Goal: Task Accomplishment & Management: Complete application form

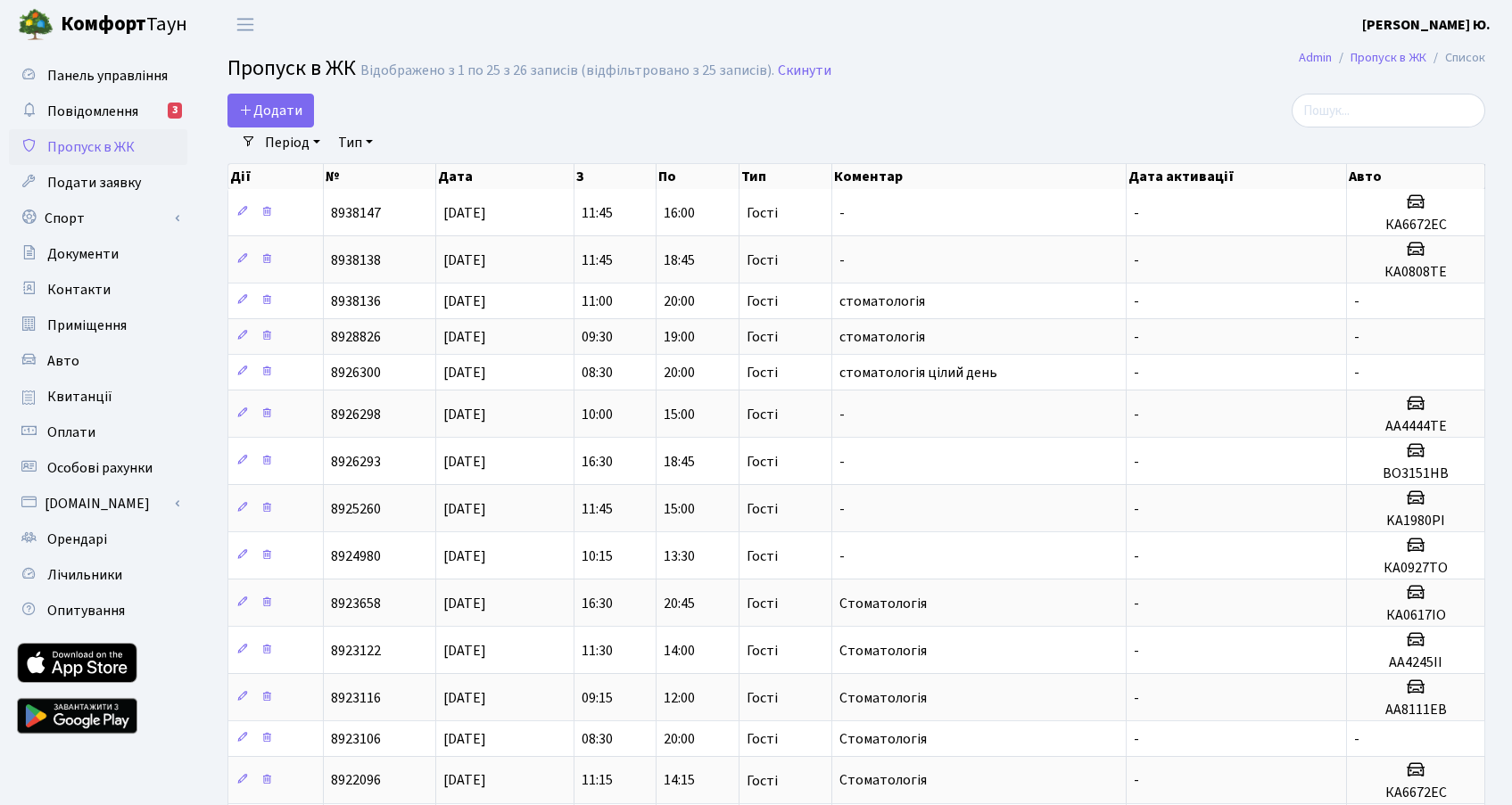
select select "25"
click at [271, 102] on span "Додати" at bounding box center [271, 111] width 63 height 20
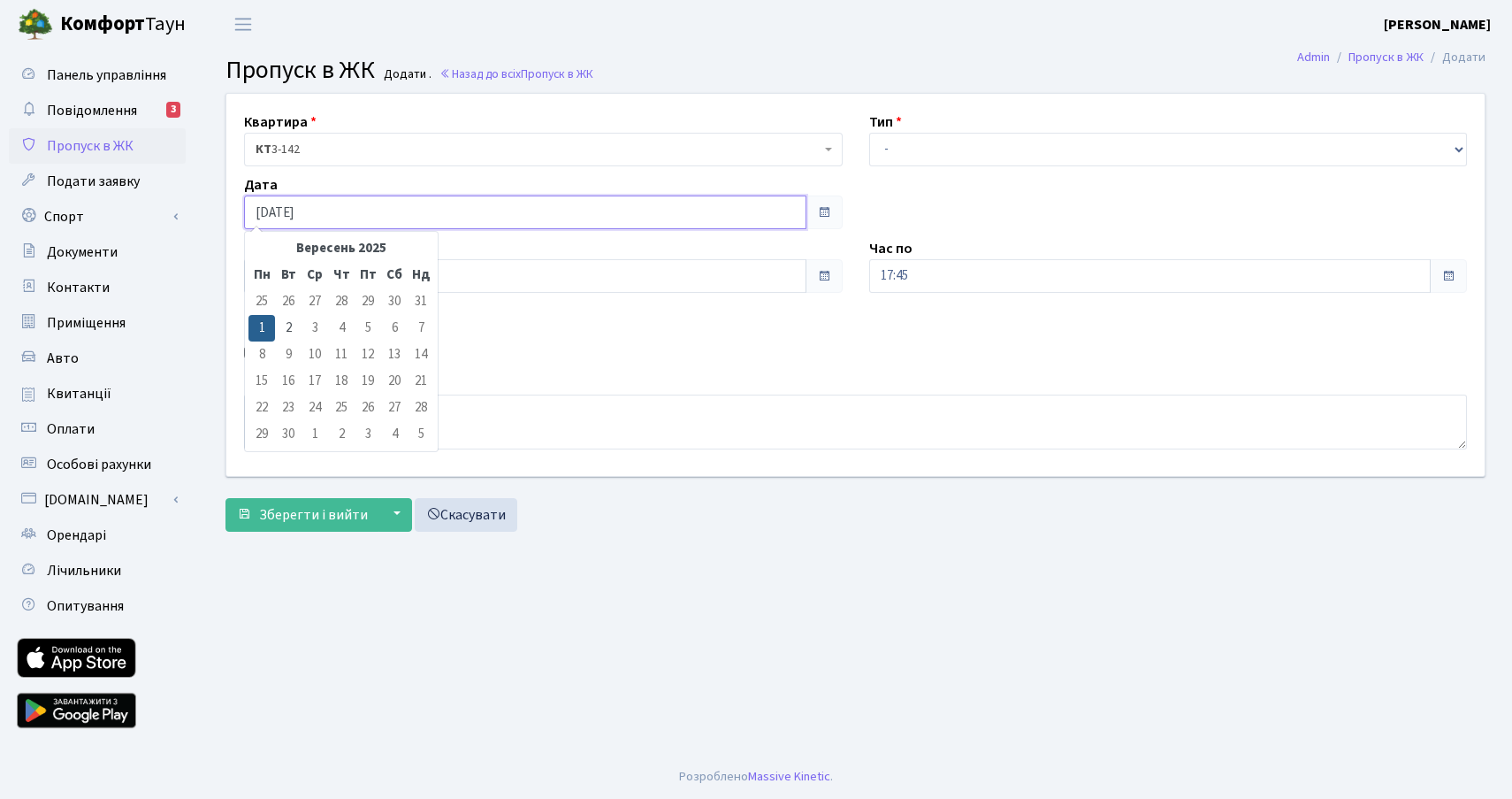
click at [339, 211] on input "[DATE]" at bounding box center [525, 212] width 562 height 33
click at [295, 327] on td "2" at bounding box center [287, 328] width 26 height 27
type input "[DATE]"
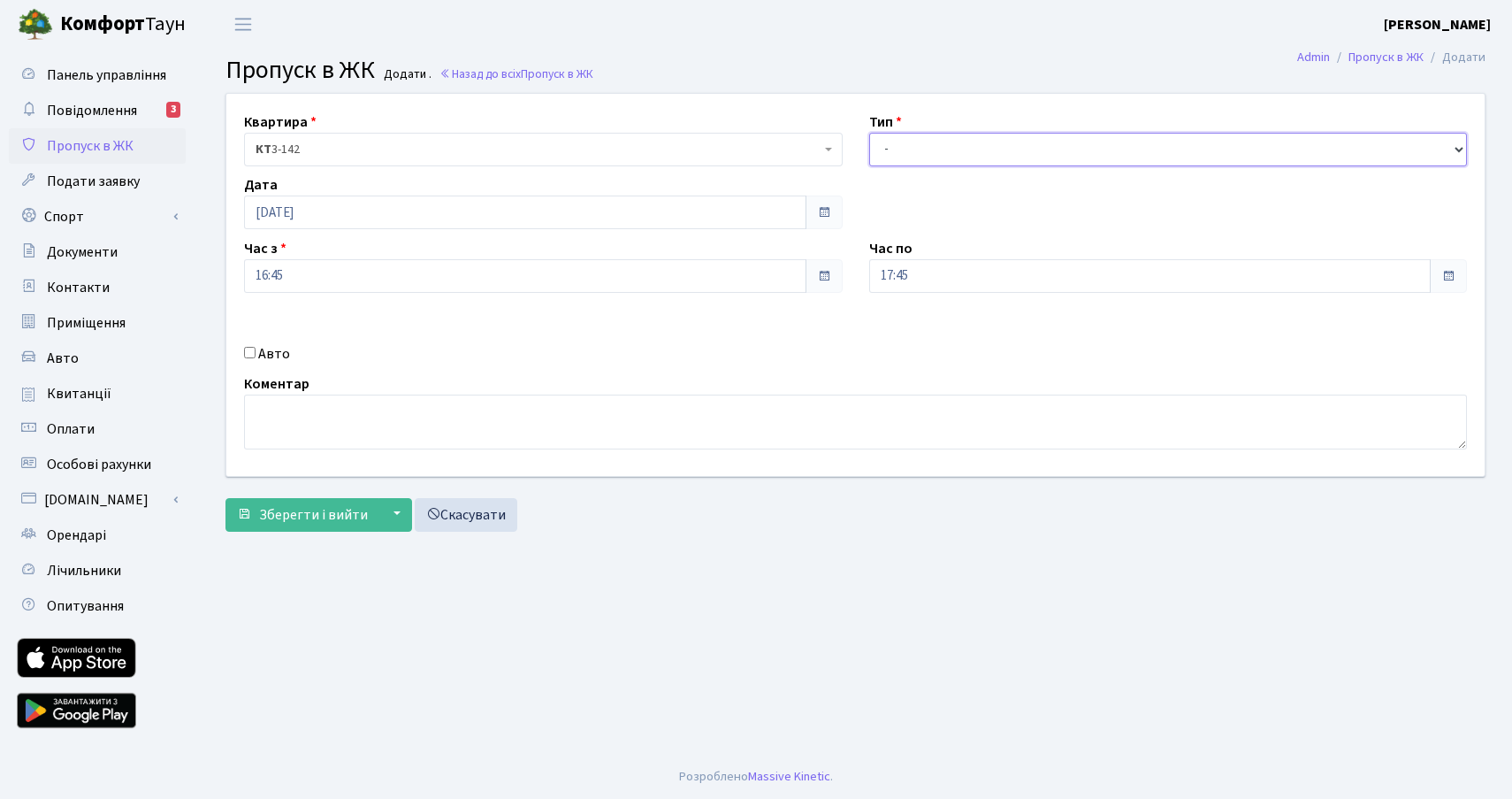
click at [928, 160] on select "- Доставка Таксі Гості Сервіс" at bounding box center [1169, 149] width 599 height 33
select select "3"
click at [869, 133] on select "- Доставка Таксі Гості Сервіс" at bounding box center [1169, 149] width 599 height 33
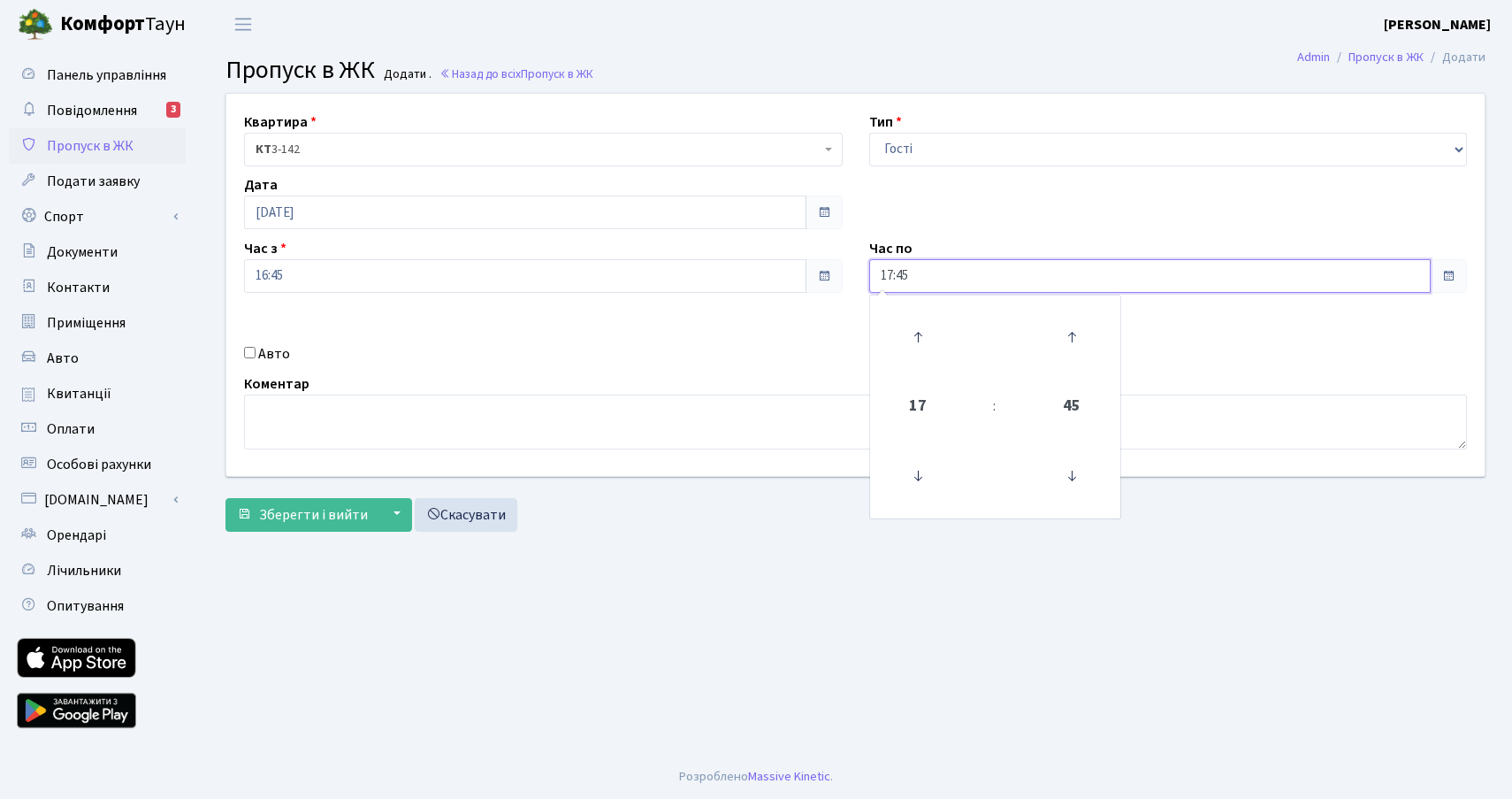
drag, startPoint x: 920, startPoint y: 274, endPoint x: 851, endPoint y: 281, distance: 69.4
click at [851, 281] on div "Квартира <b>КТ</b>&nbsp;&nbsp;&nbsp;&nbsp;3-142 КТ 3-142 Тип - Доставка Таксі Г…" at bounding box center [856, 285] width 1285 height 382
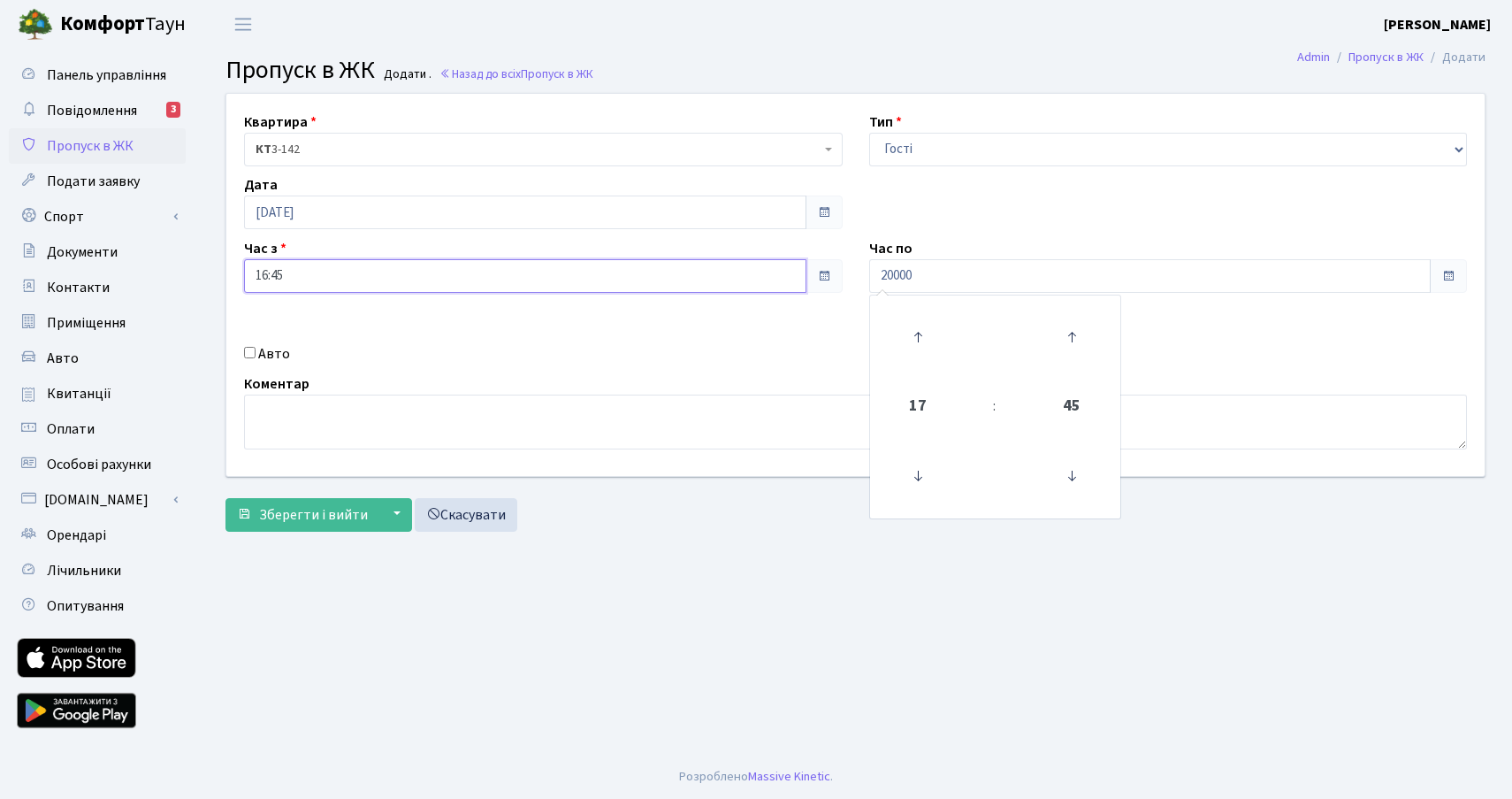
type input "20:00"
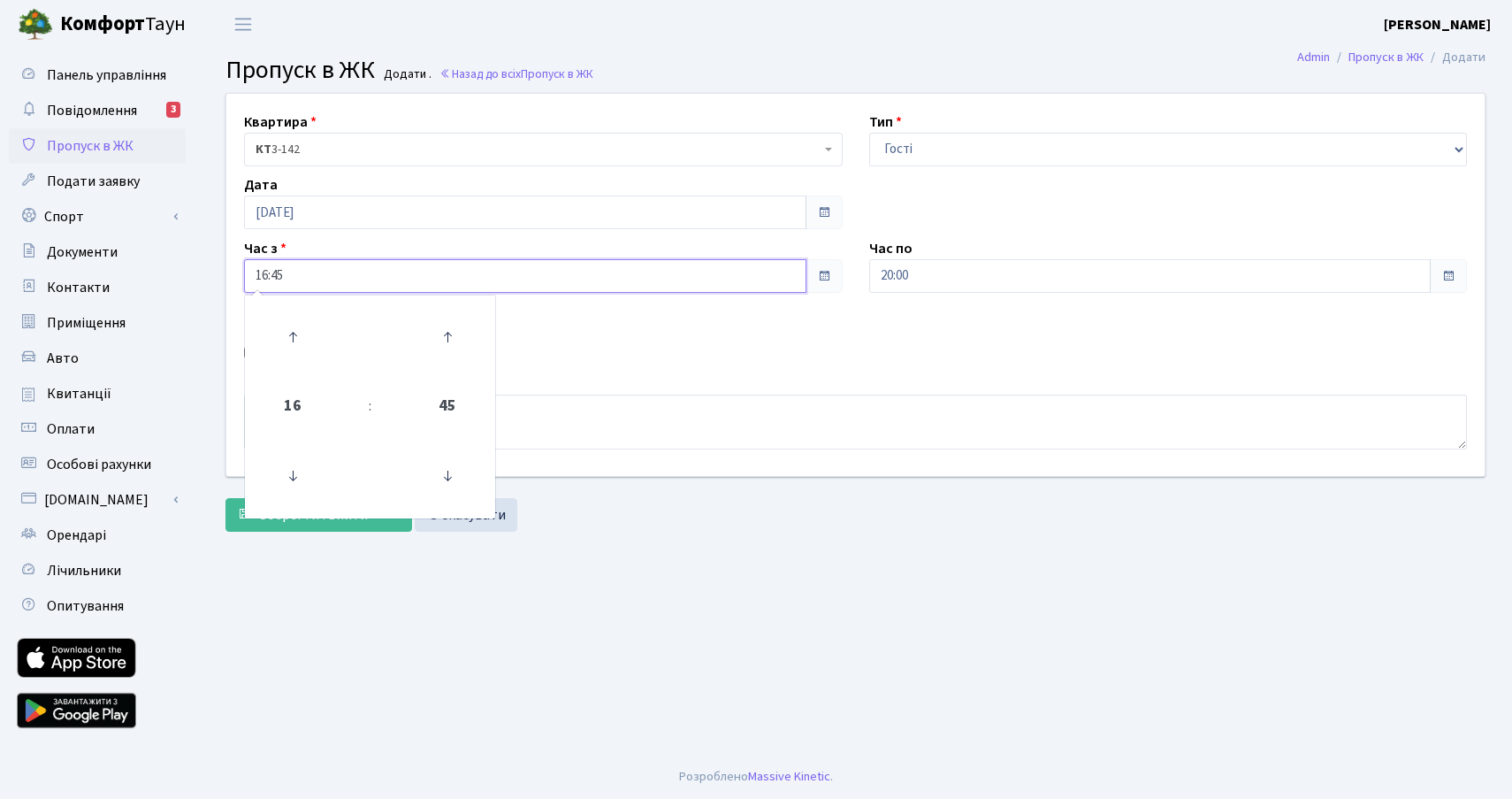
drag, startPoint x: 334, startPoint y: 282, endPoint x: 201, endPoint y: 276, distance: 133.1
click at [201, 276] on div "Квартира <b>КТ</b>&nbsp;&nbsp;&nbsp;&nbsp;3-142 КТ 3-142 Тип - Доставка Таксі Г…" at bounding box center [856, 317] width 1314 height 448
type input "08:30"
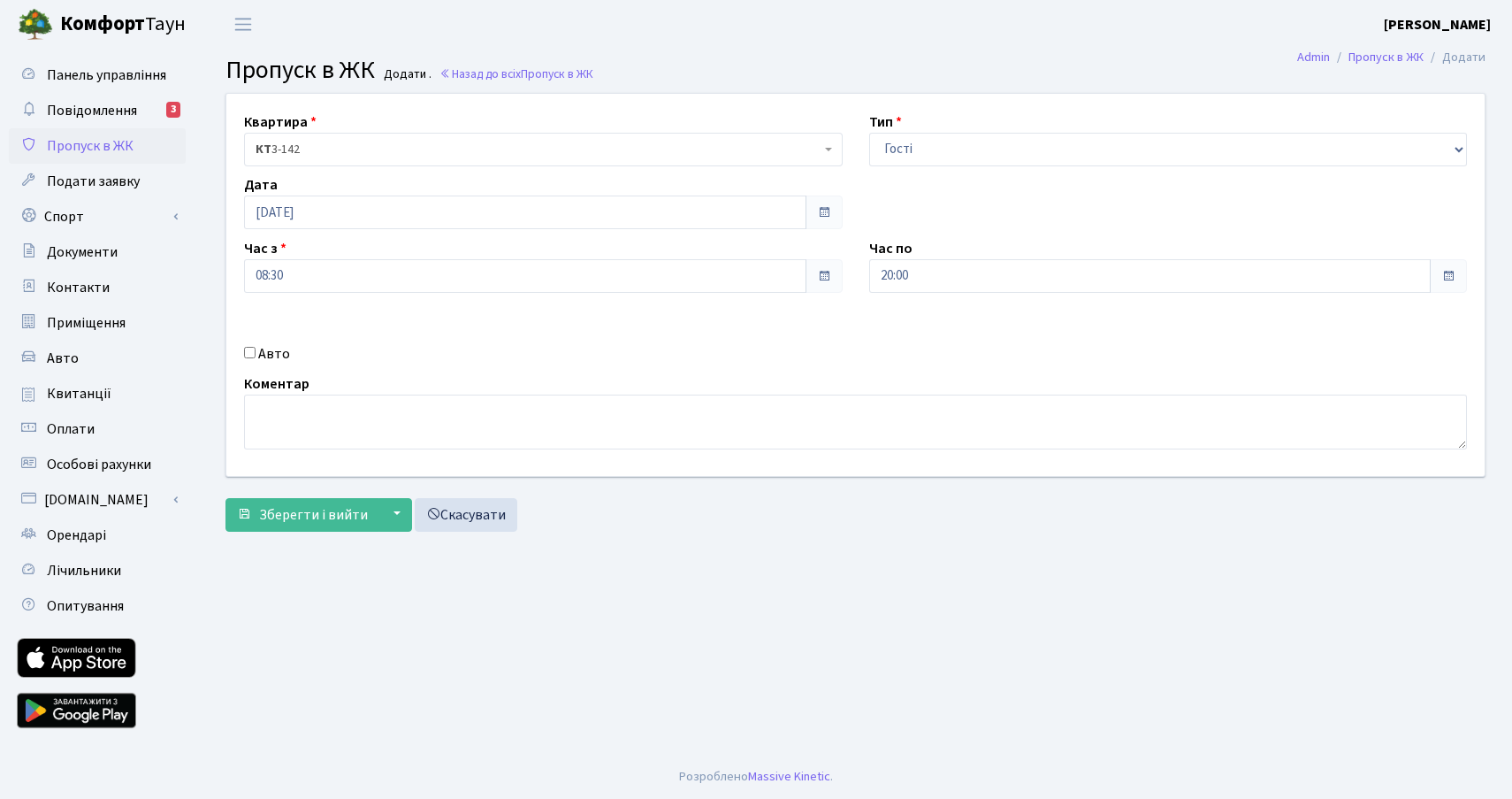
click at [678, 327] on div "Квартира <b>КТ</b>&nbsp;&nbsp;&nbsp;&nbsp;3-142 КТ 3-142 Тип - Доставка Таксі Г…" at bounding box center [856, 285] width 1285 height 382
click at [296, 507] on span "Зберегти і вийти" at bounding box center [313, 515] width 109 height 20
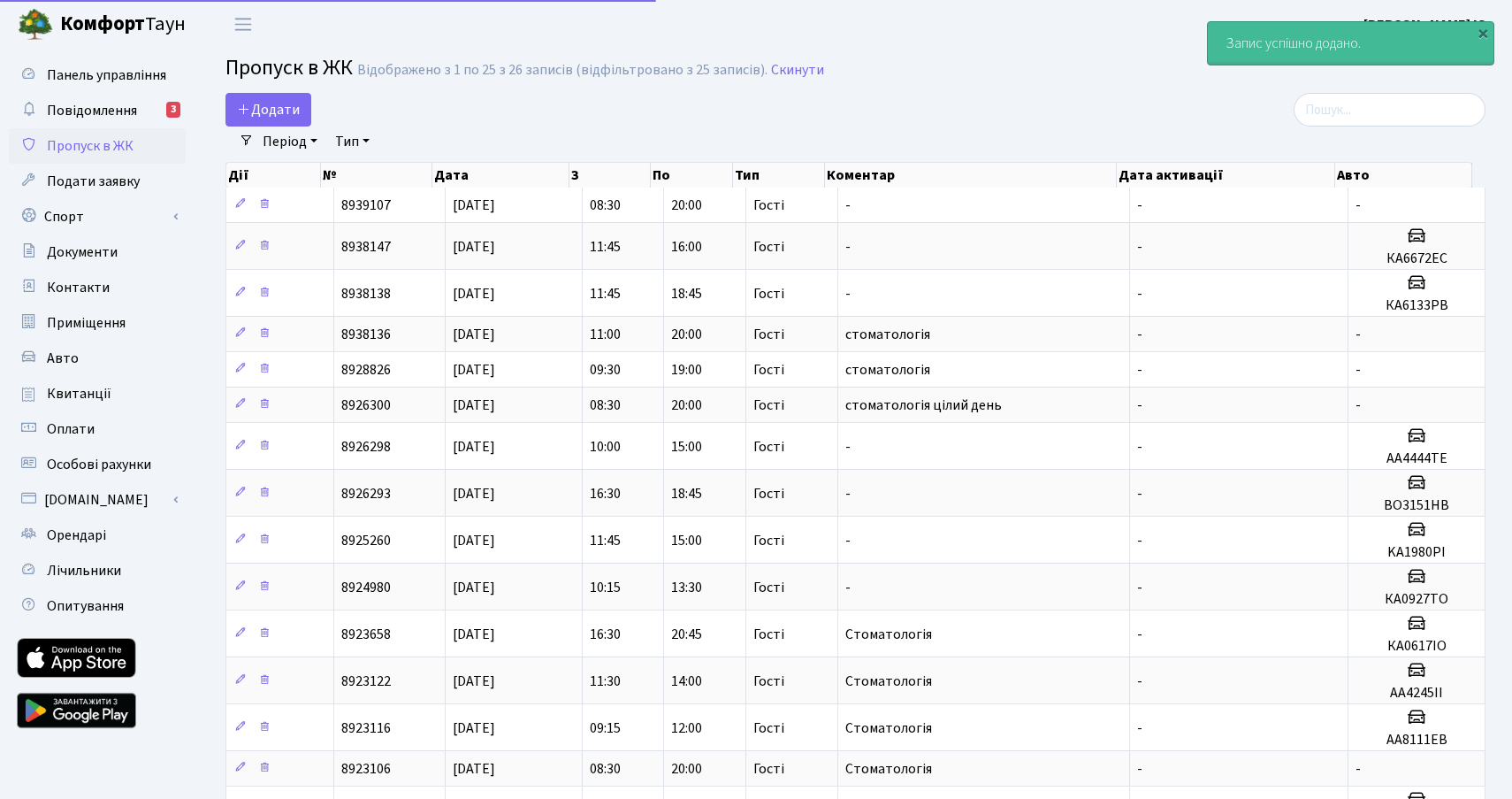
select select "25"
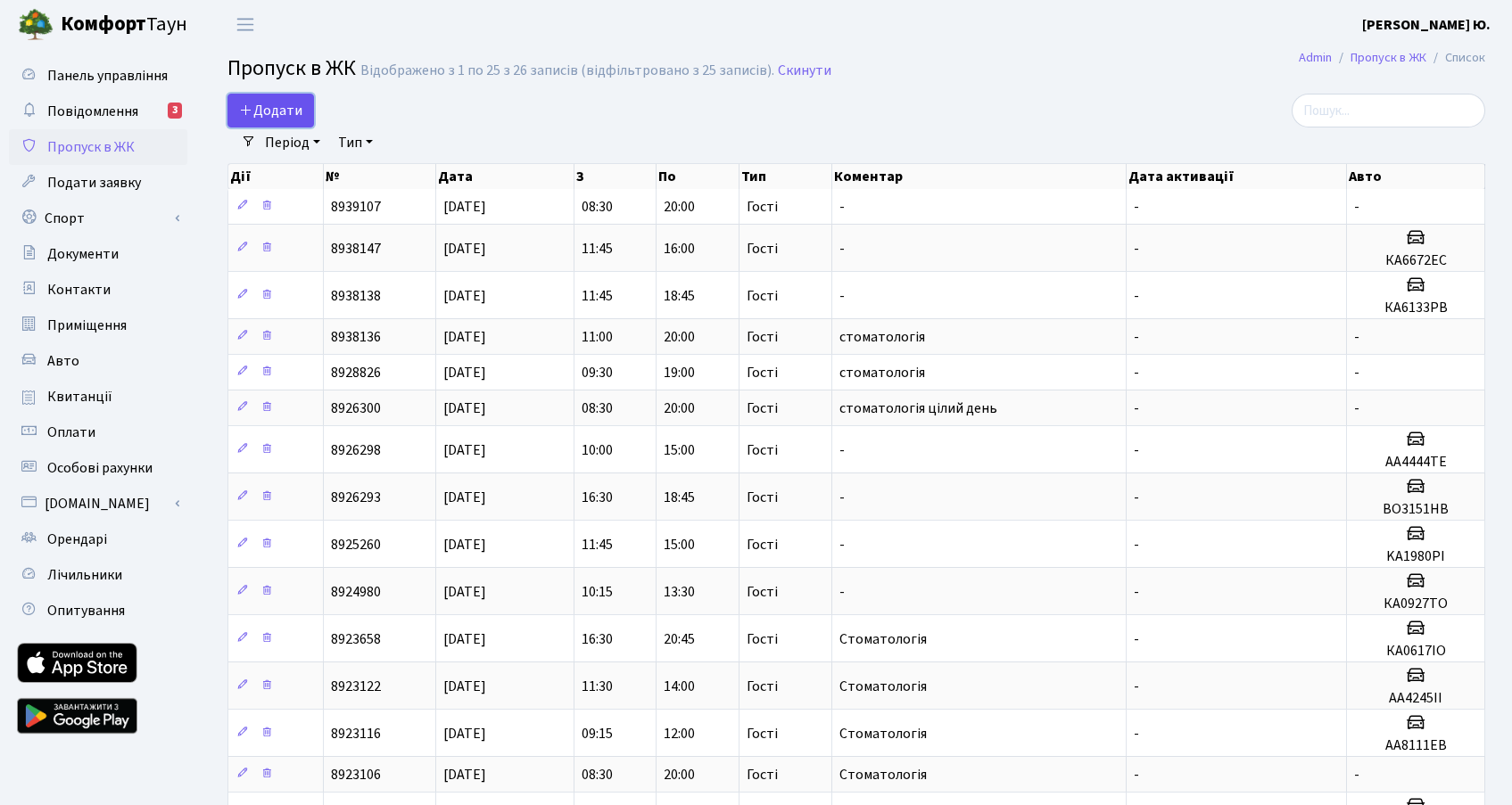
click at [276, 107] on span "Додати" at bounding box center [271, 111] width 63 height 20
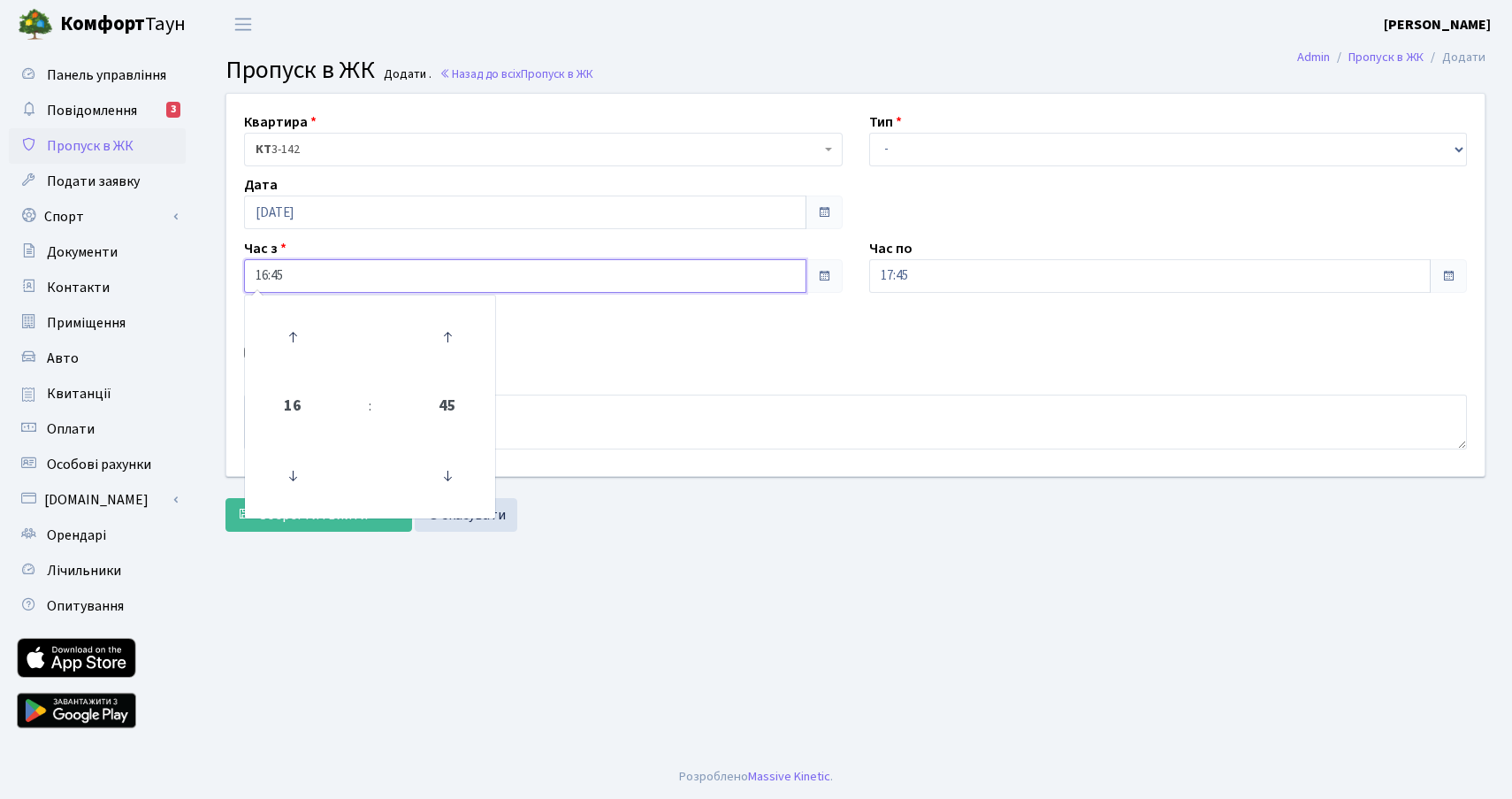
drag, startPoint x: 319, startPoint y: 271, endPoint x: 218, endPoint y: 270, distance: 101.0
click at [218, 270] on div "Квартира <b>КТ</b>&nbsp;&nbsp;&nbsp;&nbsp;3-142 КТ 3-142 Тип - Доставка Таксі Г…" at bounding box center [856, 285] width 1285 height 382
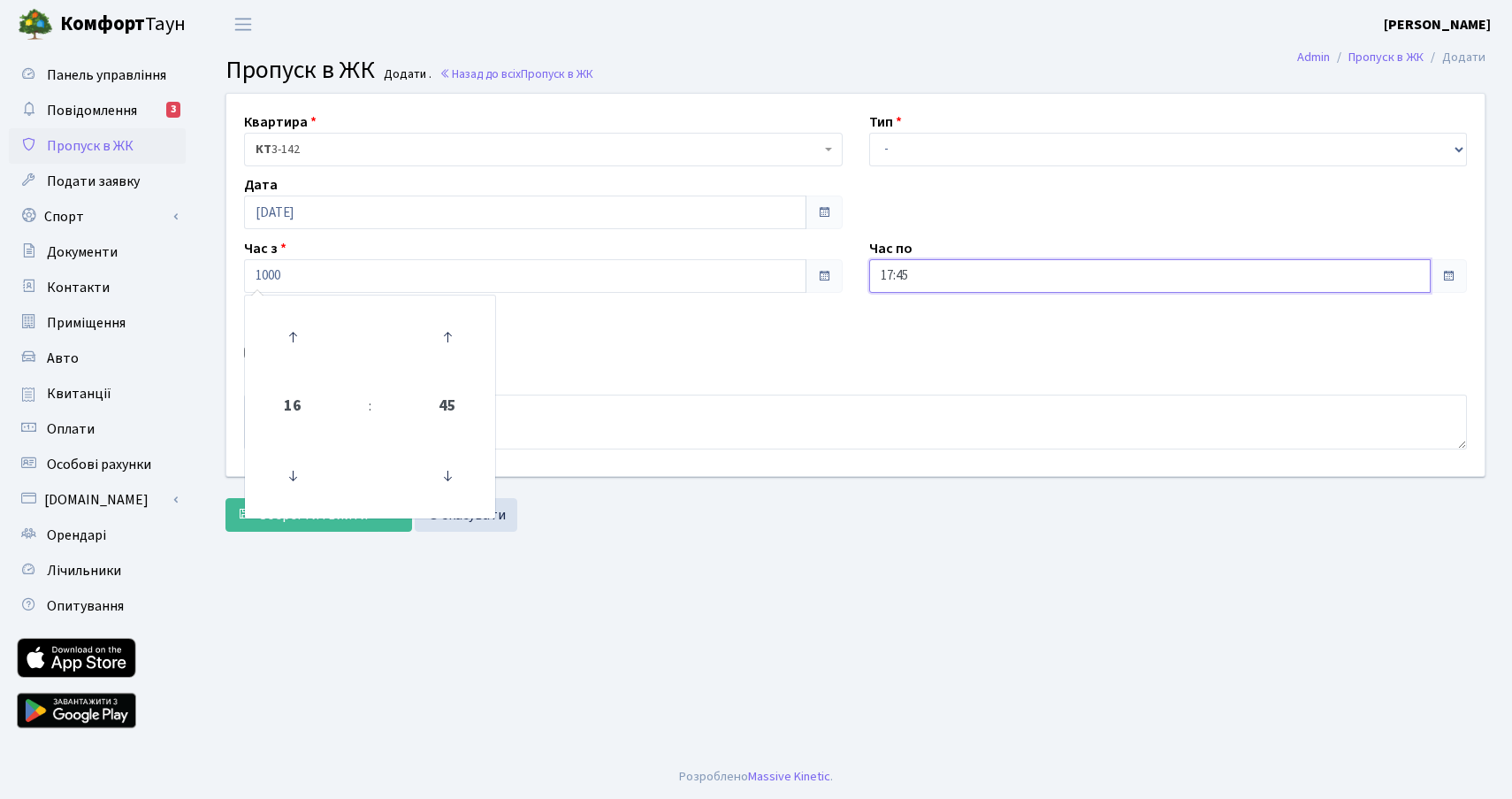
type input "10:00"
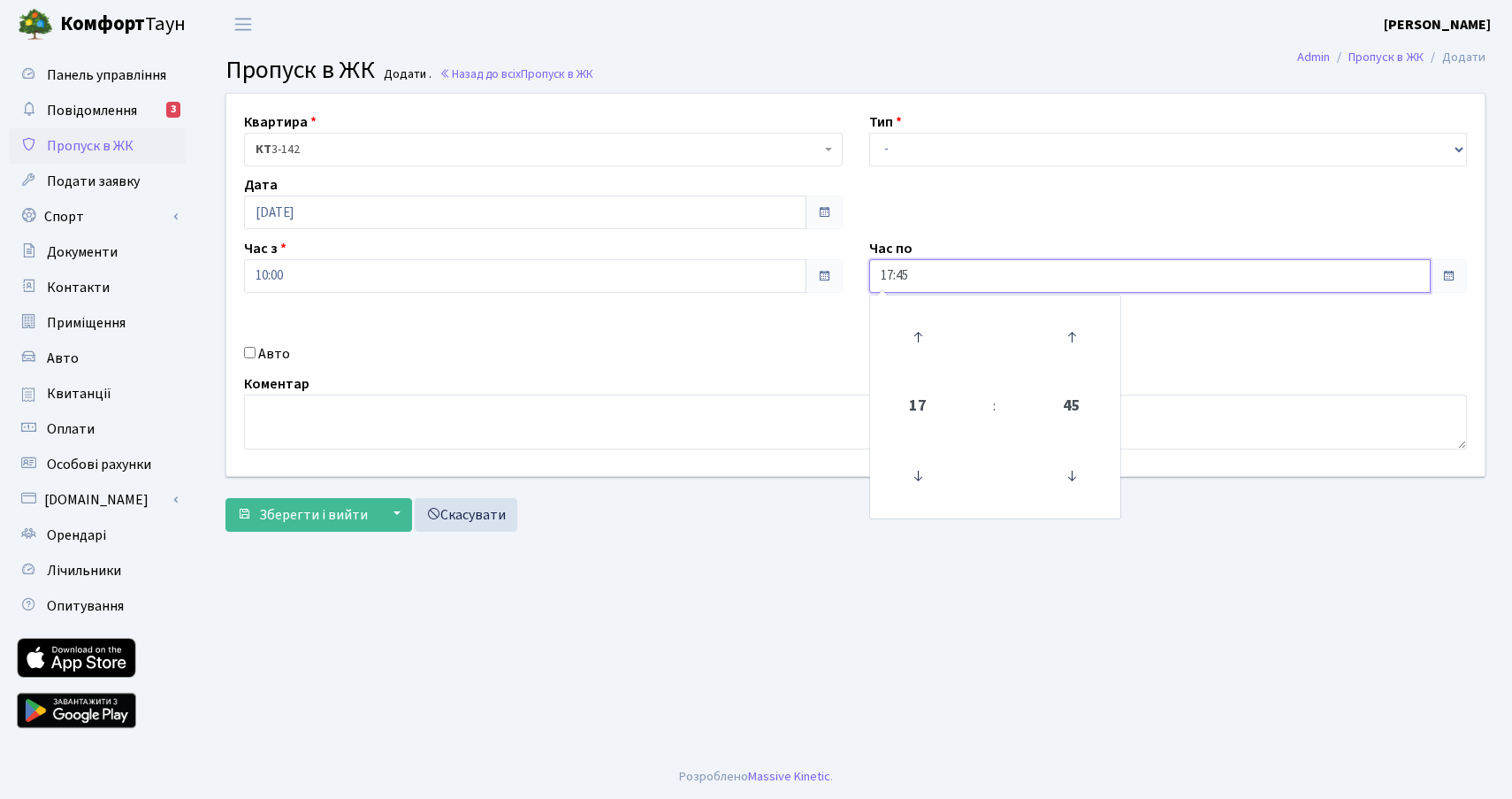
drag, startPoint x: 917, startPoint y: 274, endPoint x: 883, endPoint y: 272, distance: 34.1
click at [883, 272] on input "17:45" at bounding box center [1150, 276] width 562 height 33
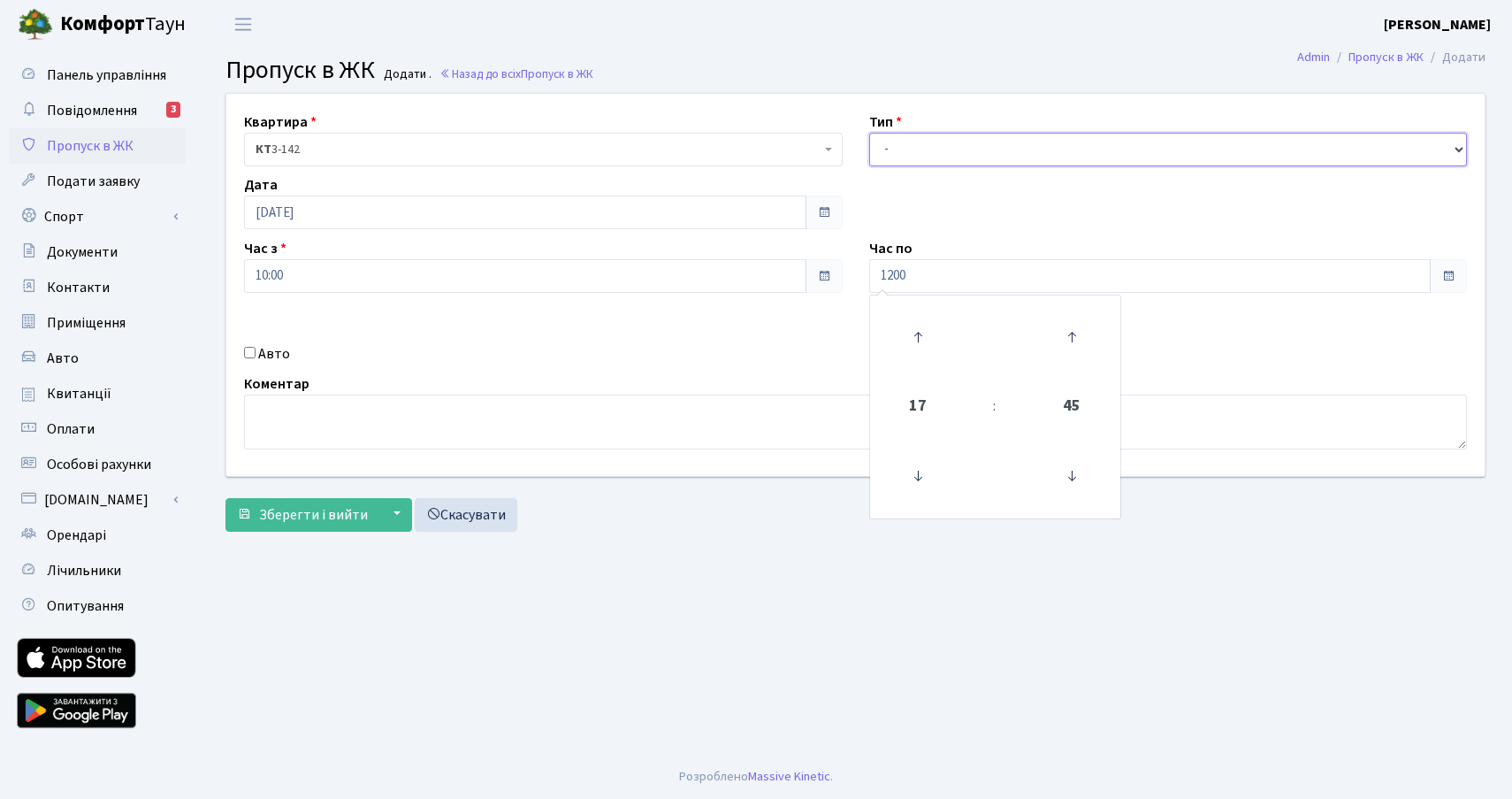
type input "12:00"
click at [927, 155] on select "- Доставка Таксі Гості Сервіс" at bounding box center [1169, 149] width 599 height 33
select select "3"
click at [869, 133] on select "- Доставка Таксі Гості Сервіс" at bounding box center [1169, 149] width 599 height 33
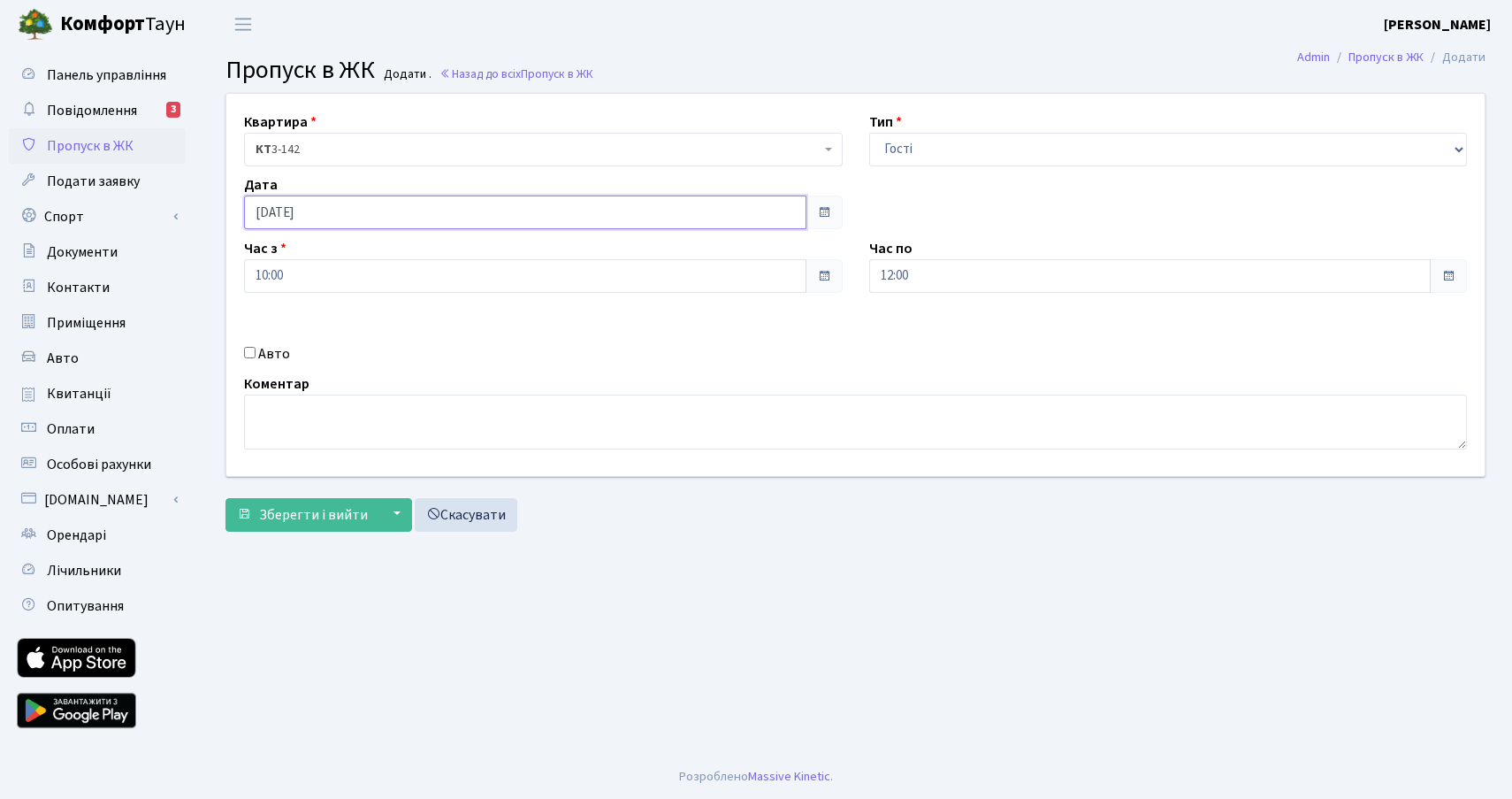
click at [321, 209] on input "[DATE]" at bounding box center [525, 212] width 562 height 33
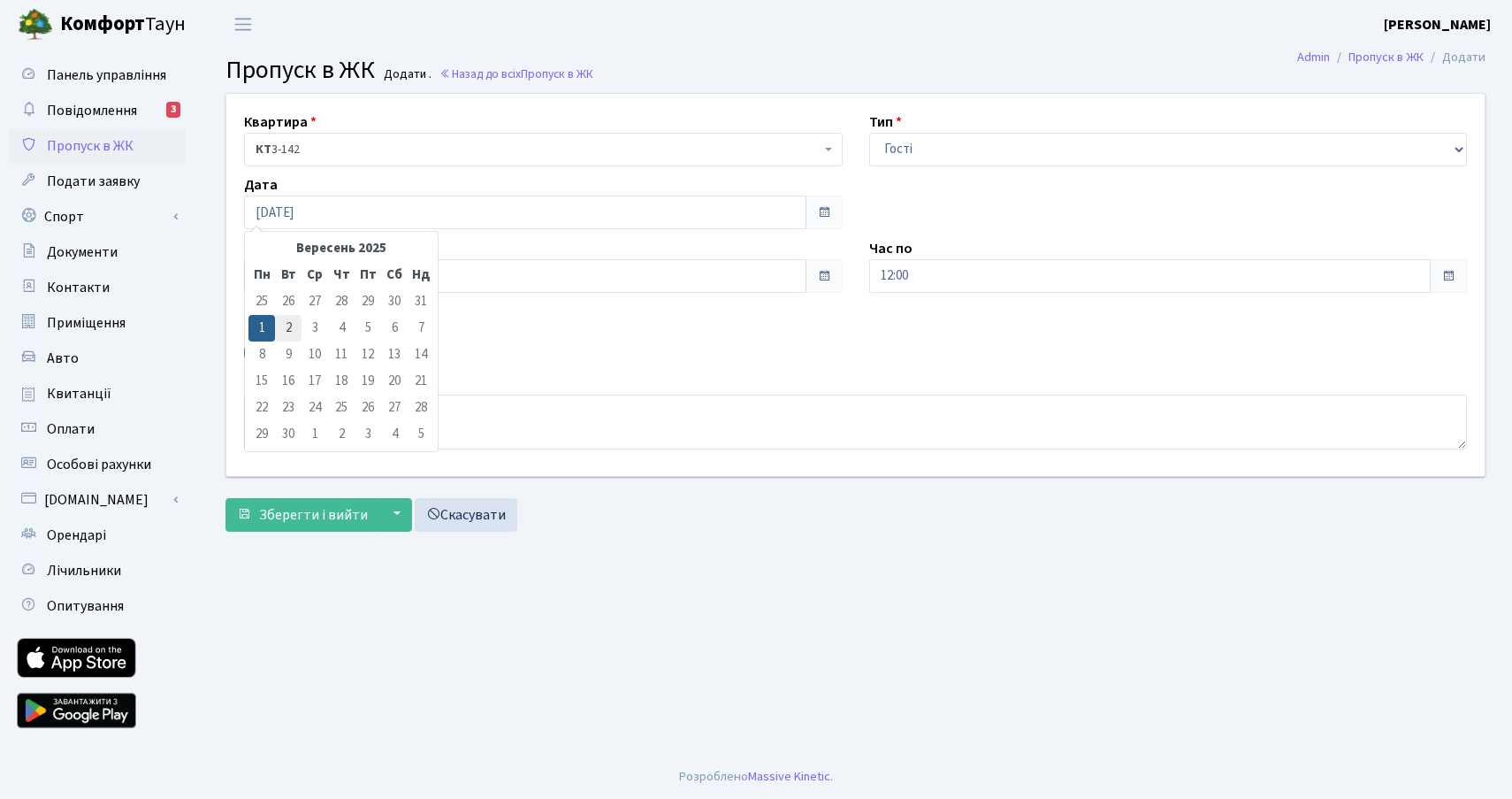
click at [294, 324] on td "2" at bounding box center [287, 328] width 26 height 27
type input "[DATE]"
click at [277, 353] on label "Авто" at bounding box center [274, 354] width 31 height 22
click at [256, 353] on input "Авто" at bounding box center [250, 352] width 12 height 12
checkbox input "true"
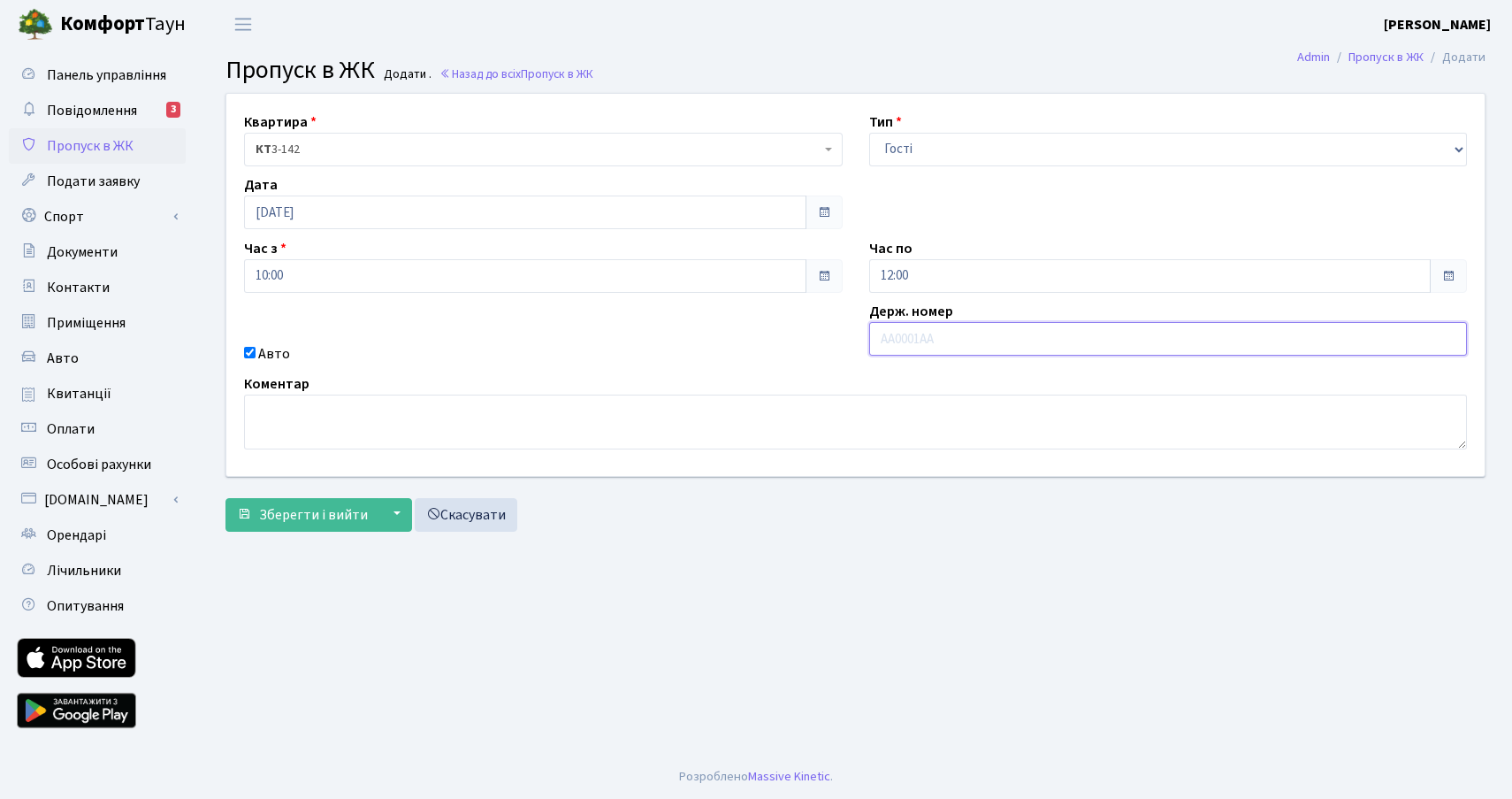
click at [931, 346] on input "text" at bounding box center [1169, 339] width 599 height 33
paste input "АА2118ЕК"
type input "АА2118ЕК"
click at [319, 510] on span "Зберегти і вийти" at bounding box center [313, 515] width 109 height 20
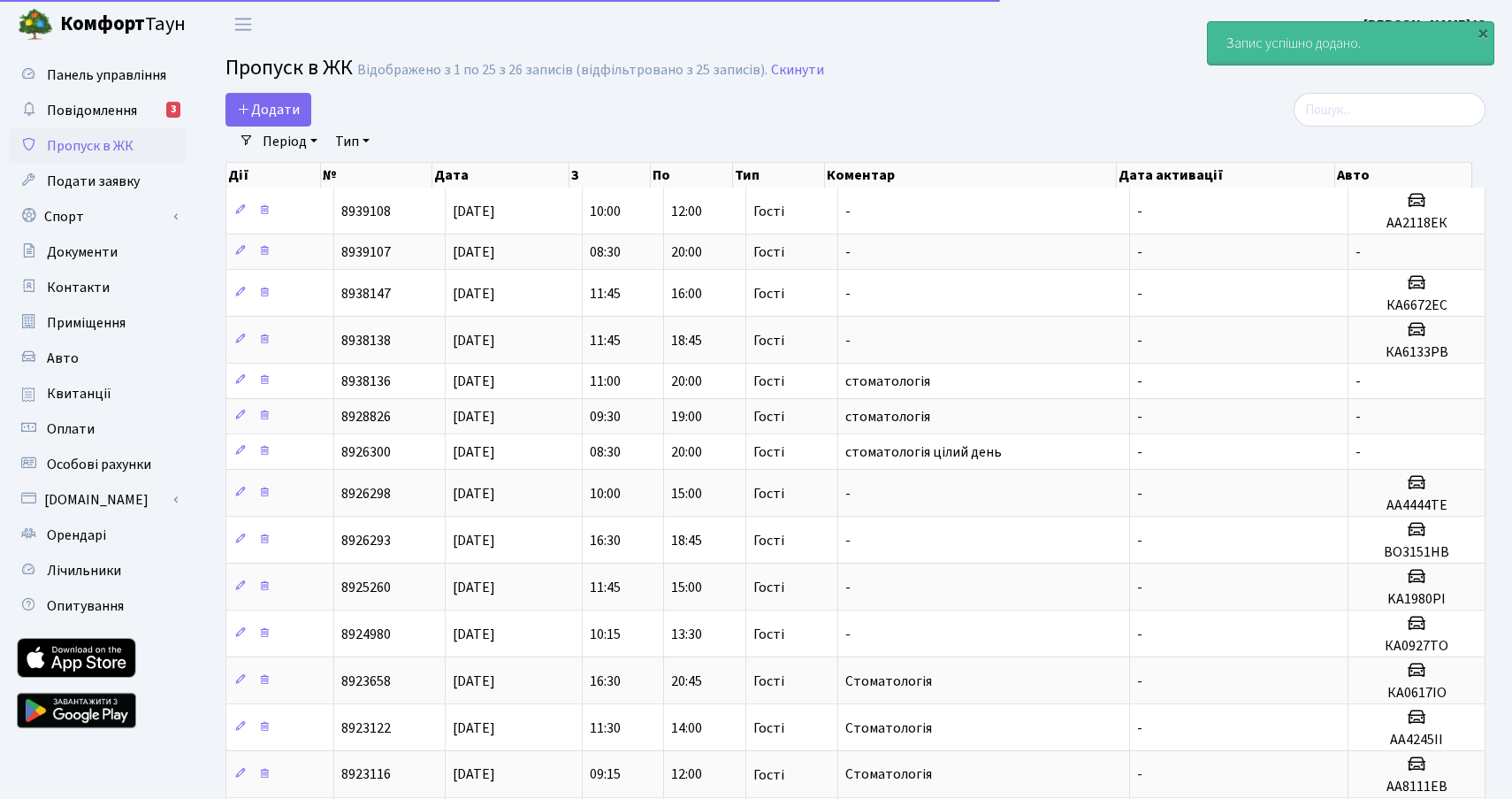
select select "25"
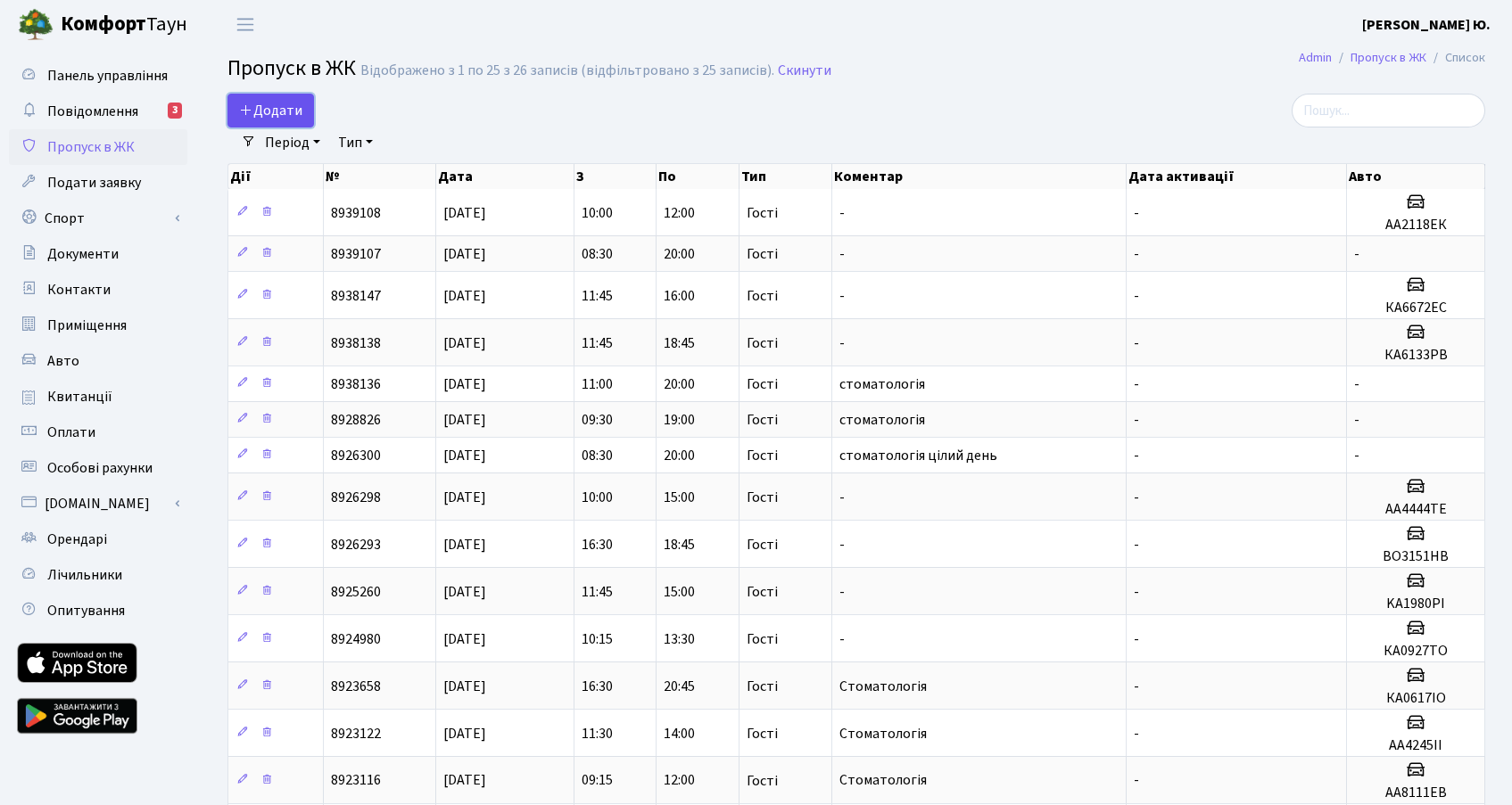
click at [249, 109] on icon at bounding box center [246, 110] width 14 height 14
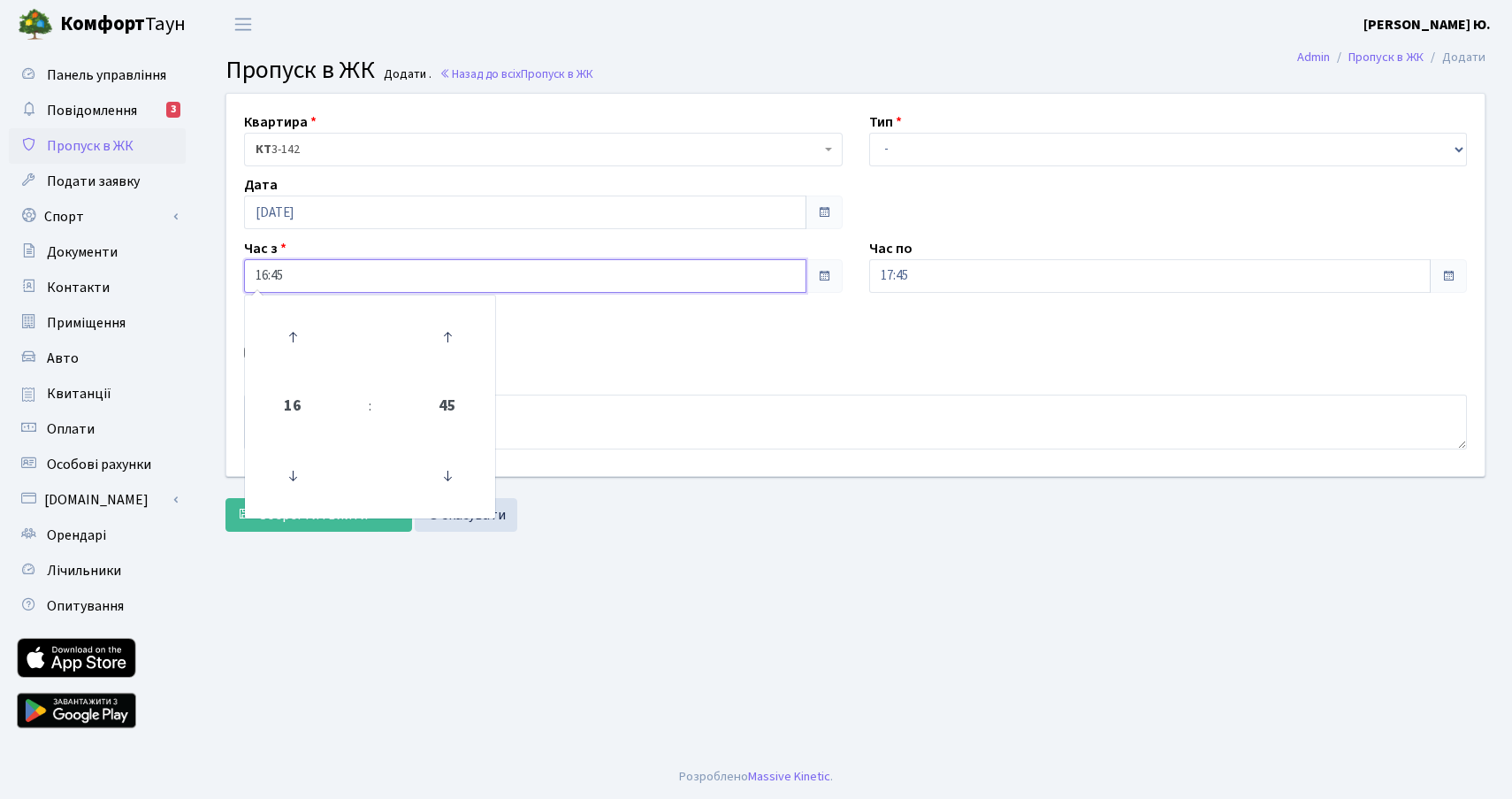
drag, startPoint x: 317, startPoint y: 265, endPoint x: 238, endPoint y: 278, distance: 80.1
click at [238, 278] on div "Час з 16:45 16 : 45 00 01 02 03 04 05 06 07 08 09 10 11 12 13 14 15 16 17 18 19…" at bounding box center [543, 265] width 625 height 55
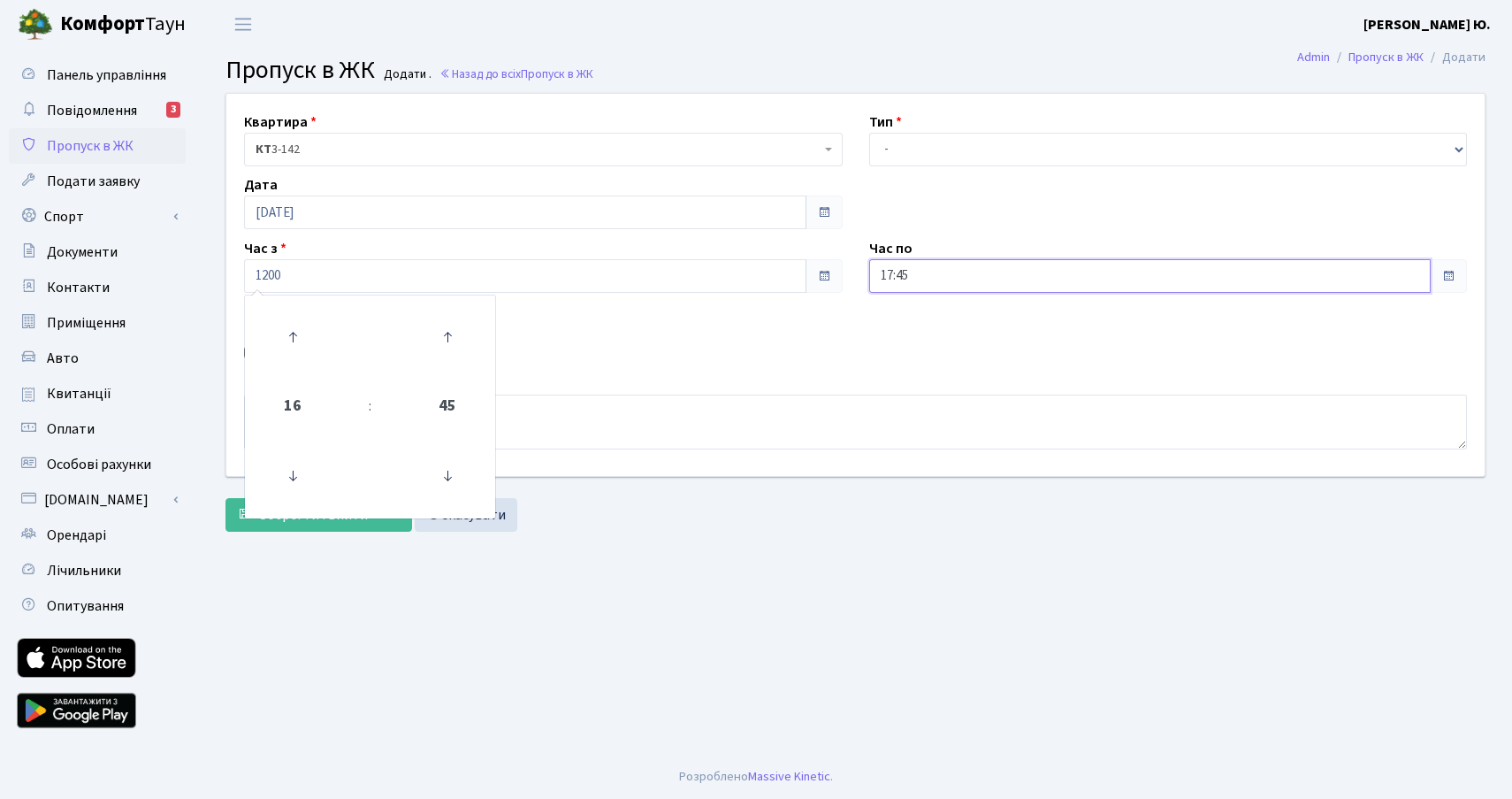
type input "12:00"
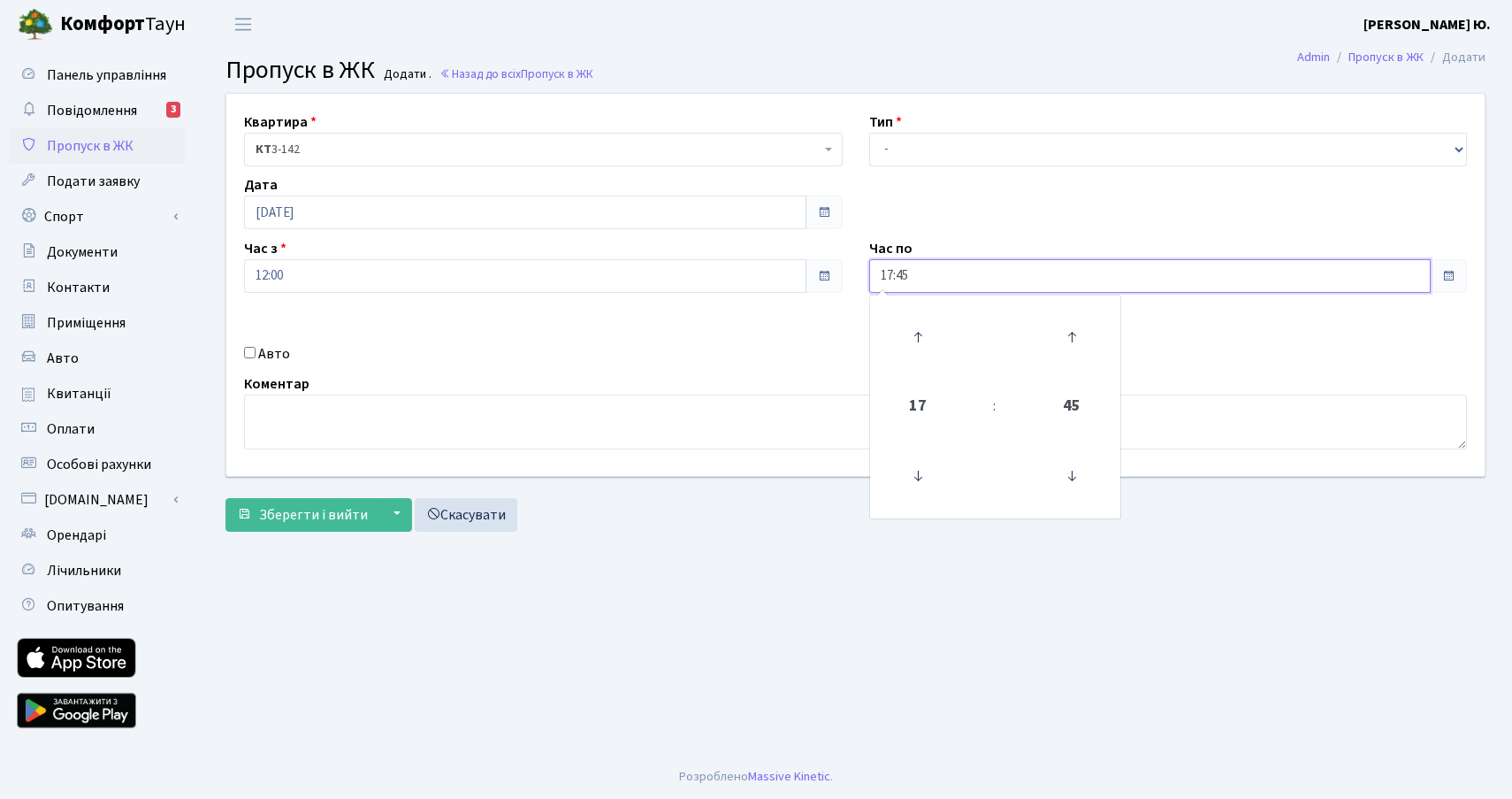
click at [919, 280] on input "17:45" at bounding box center [1150, 276] width 562 height 33
click at [1055, 478] on icon at bounding box center [1071, 476] width 48 height 48
click at [928, 484] on icon at bounding box center [917, 476] width 48 height 48
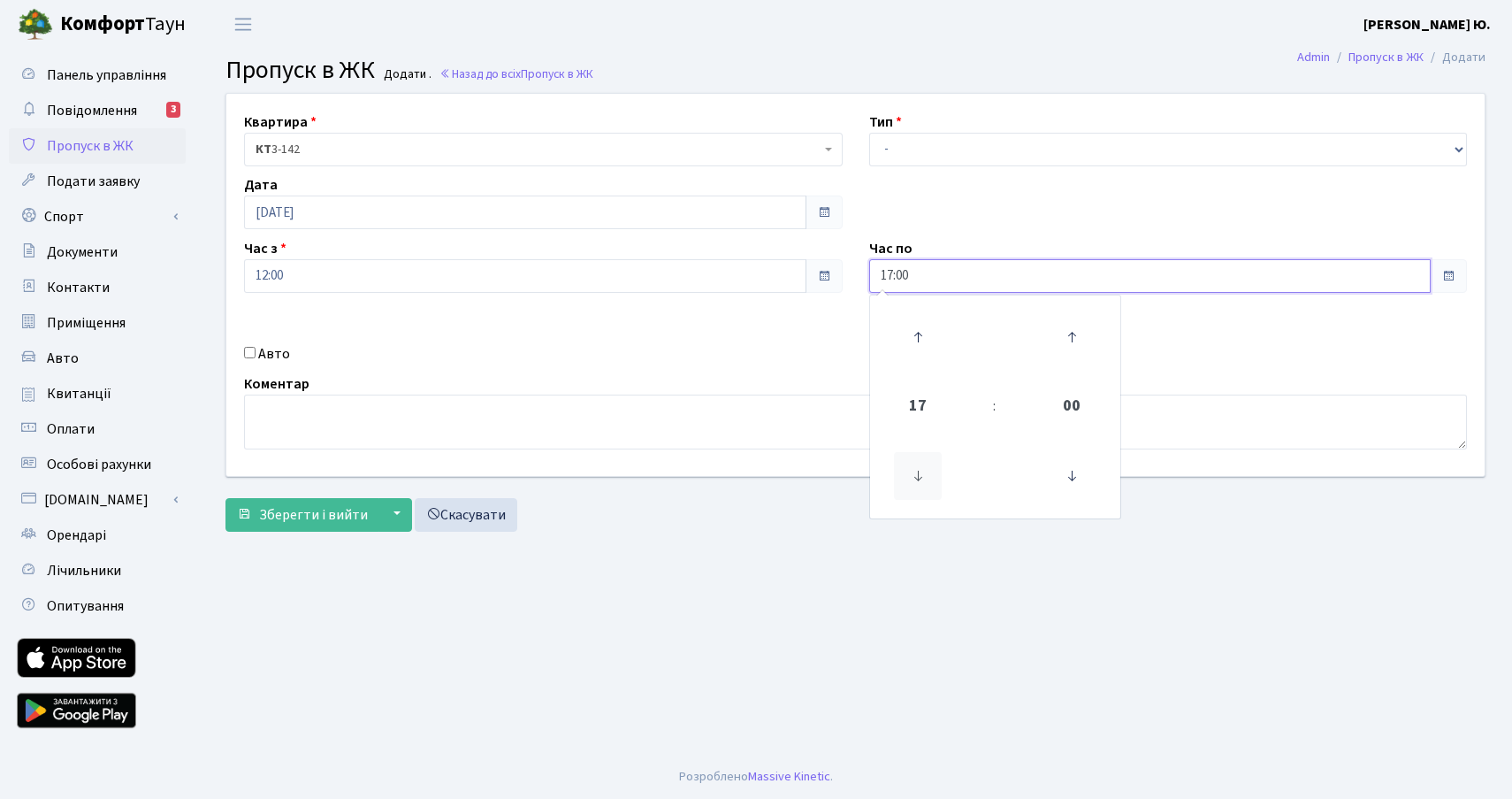
type input "16:00"
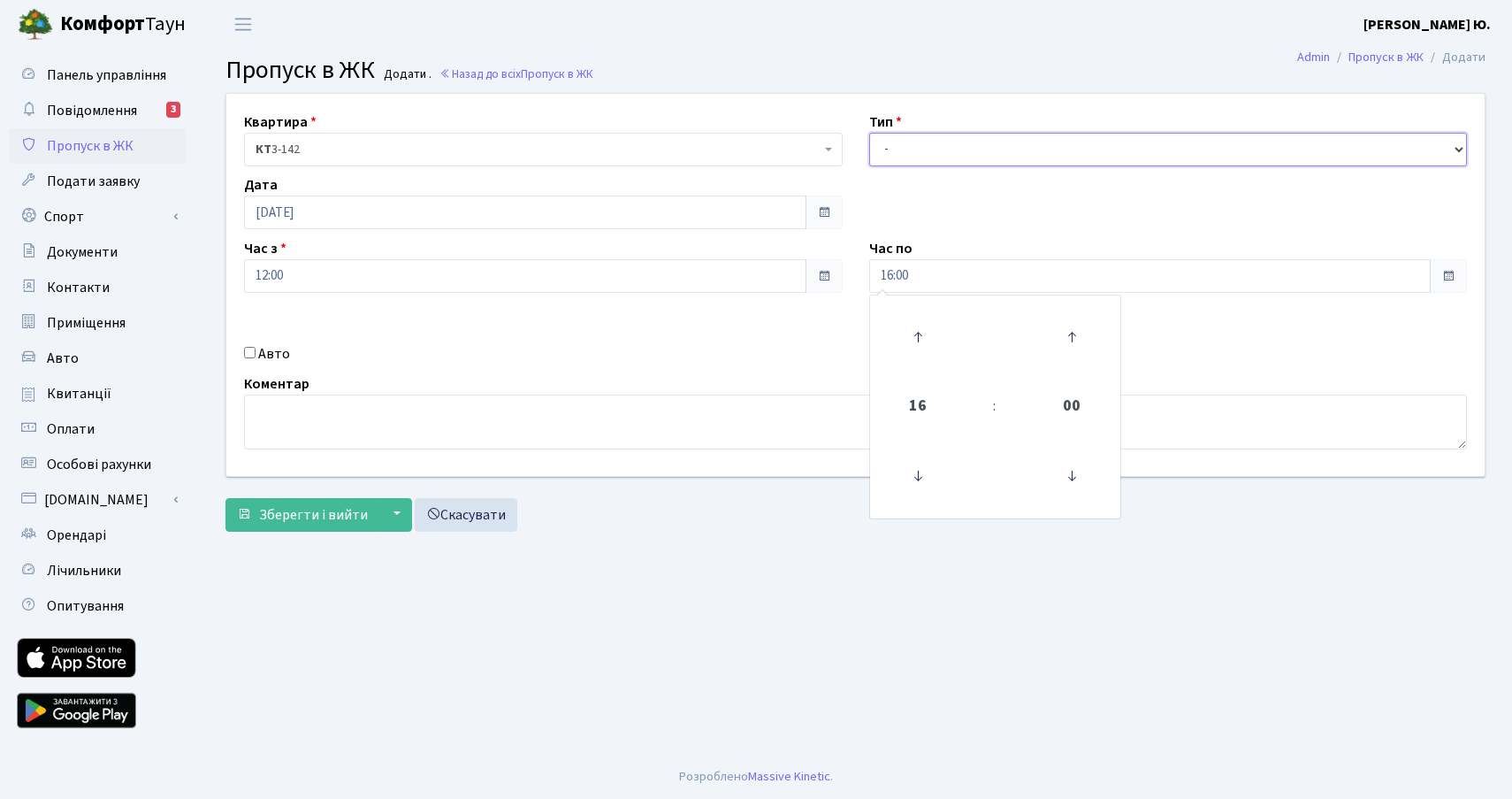
click at [905, 153] on select "- Доставка Таксі Гості Сервіс" at bounding box center [1169, 149] width 599 height 33
select select "3"
click at [869, 133] on select "- Доставка Таксі Гості Сервіс" at bounding box center [1169, 149] width 599 height 33
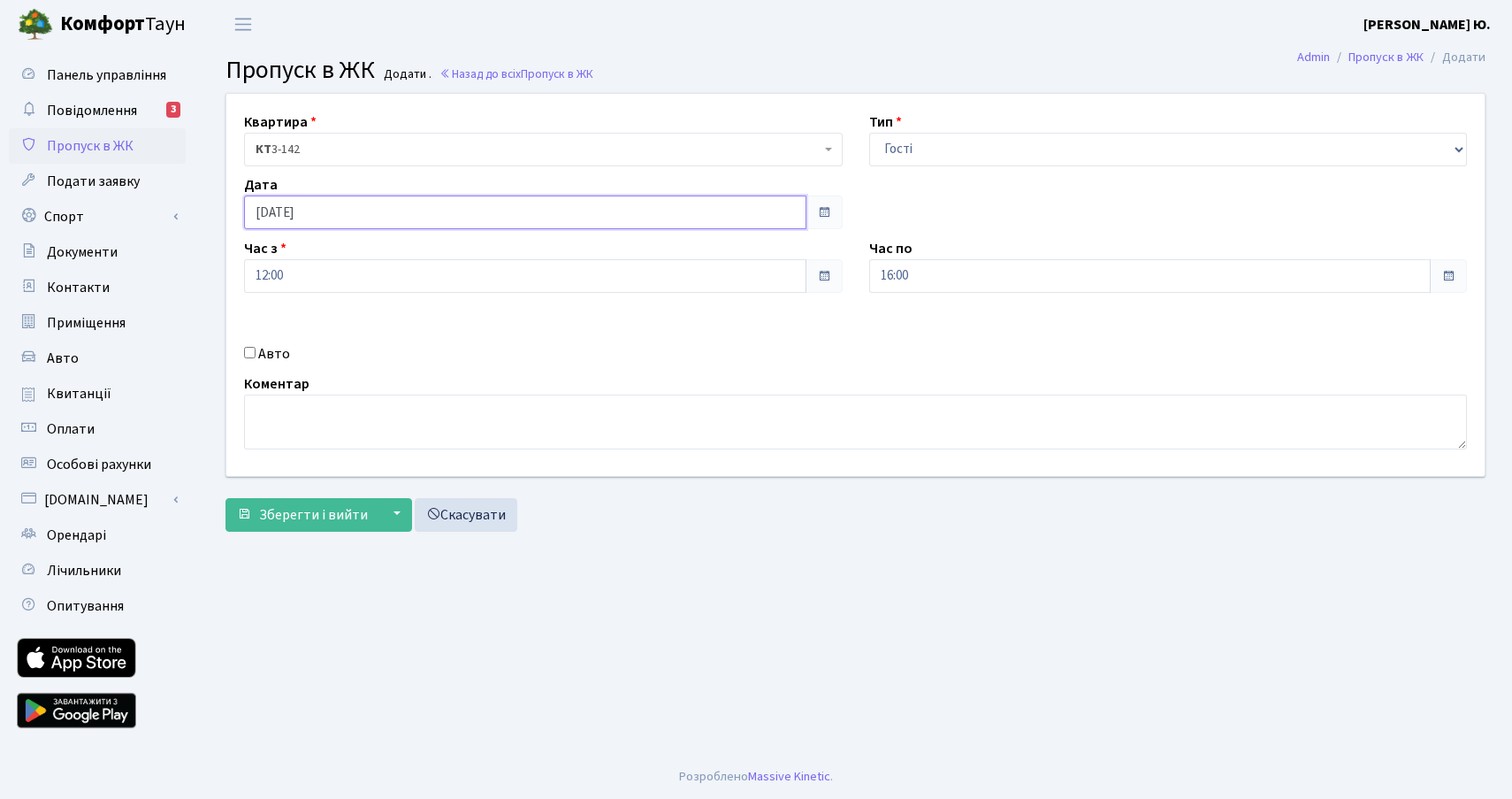
click at [361, 205] on input "[DATE]" at bounding box center [525, 212] width 562 height 33
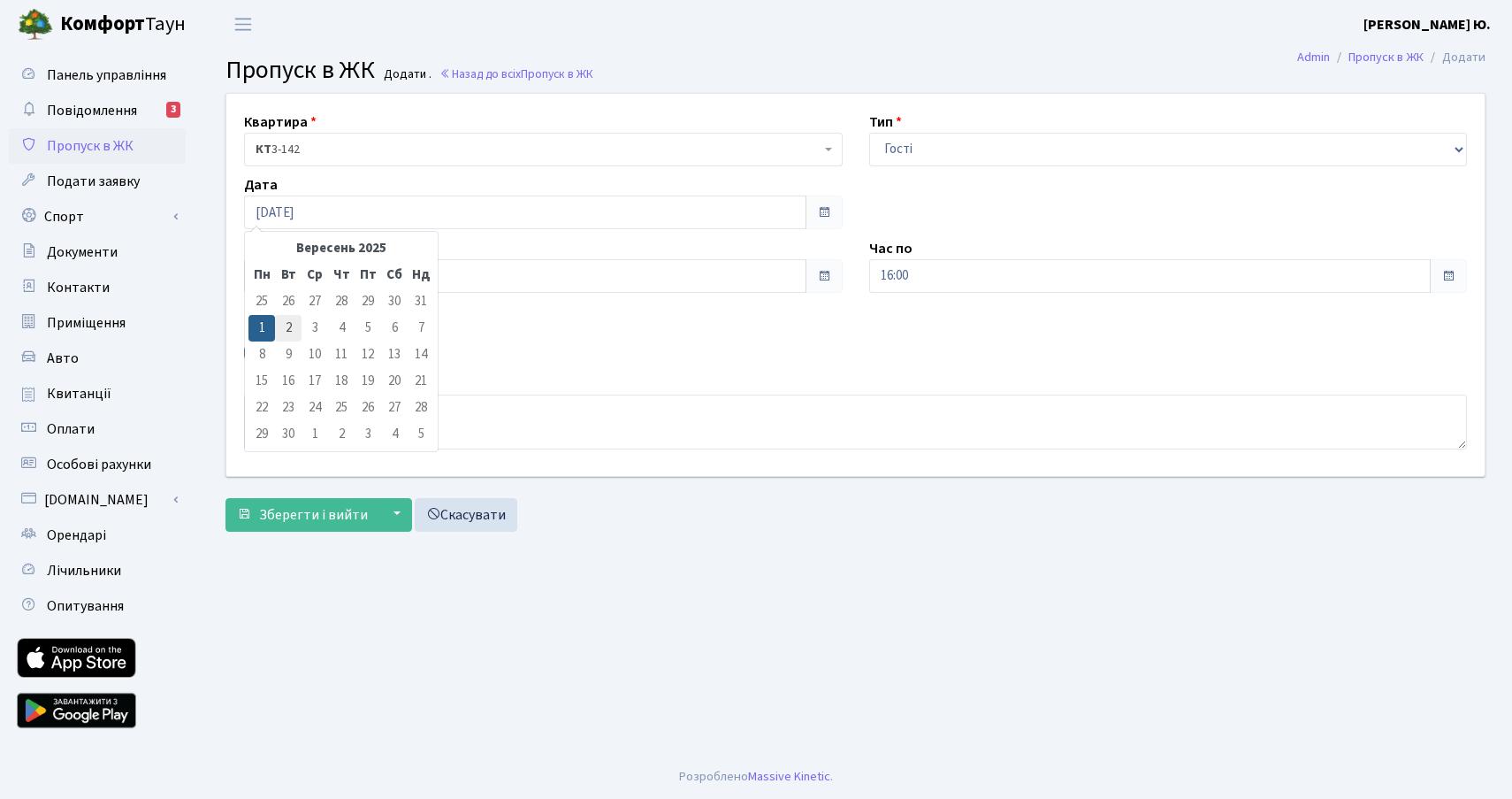
click at [290, 328] on td "2" at bounding box center [287, 328] width 26 height 27
type input "[DATE]"
click at [281, 352] on label "Авто" at bounding box center [274, 354] width 31 height 22
click at [256, 352] on input "Авто" at bounding box center [250, 352] width 12 height 12
checkbox input "true"
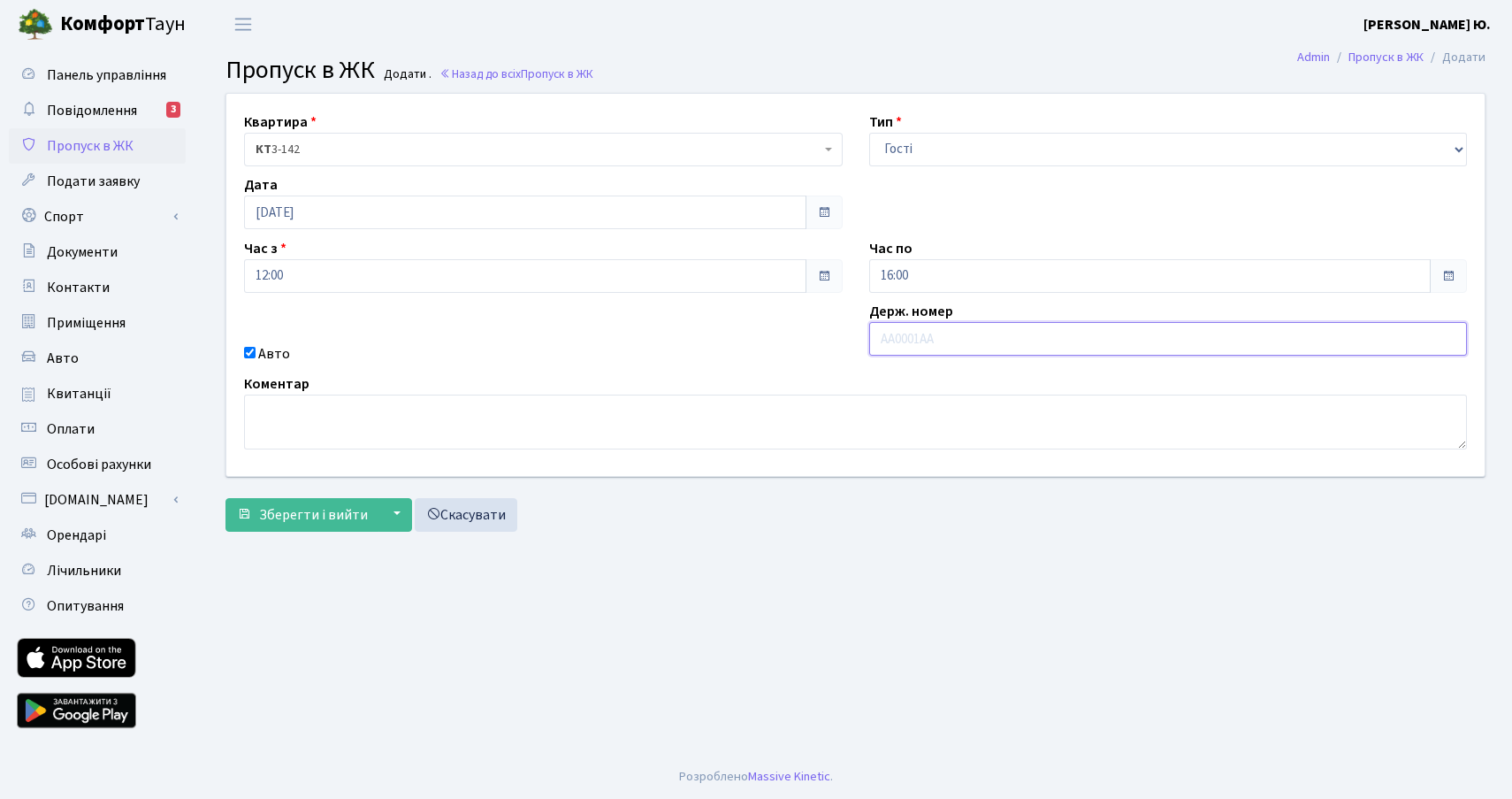
click at [1032, 348] on input "text" at bounding box center [1169, 339] width 599 height 33
paste input "КА6672ЕС"
type input "КА6672ЕС"
click at [328, 508] on span "Зберегти і вийти" at bounding box center [313, 515] width 109 height 20
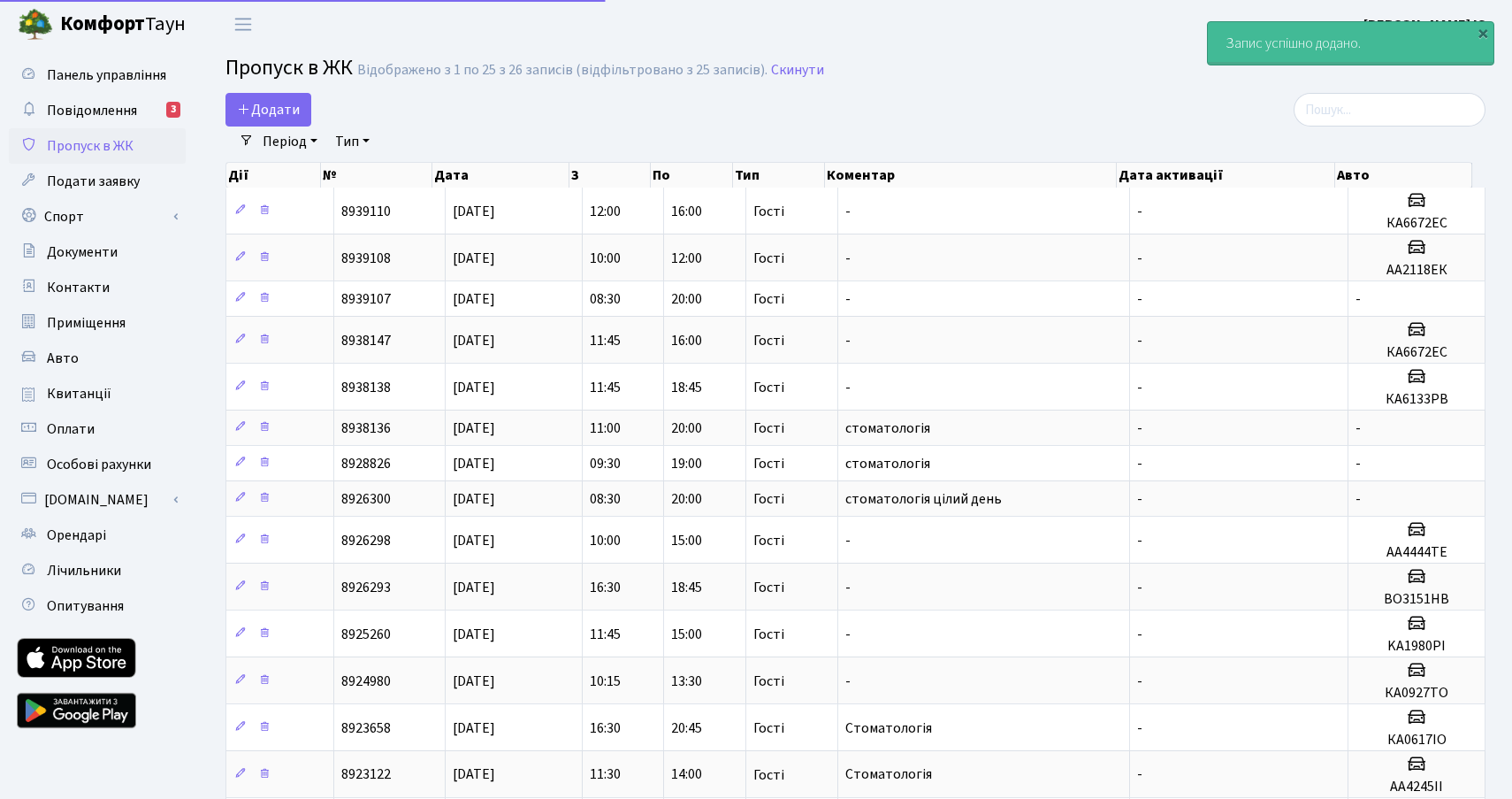
select select "25"
